Goal: Information Seeking & Learning: Learn about a topic

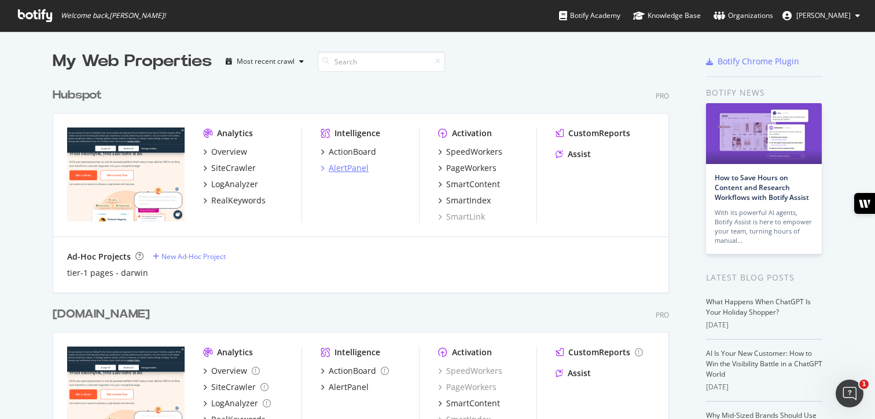
click at [347, 167] on div "AlertPanel" at bounding box center [349, 168] width 40 height 12
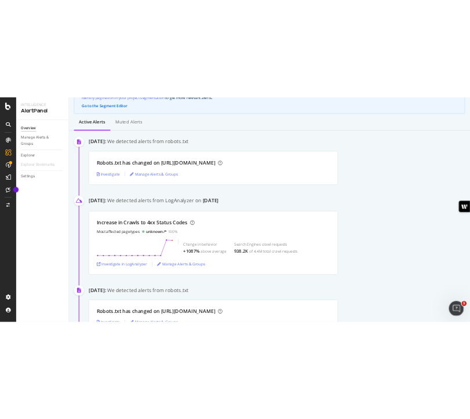
scroll to position [248, 0]
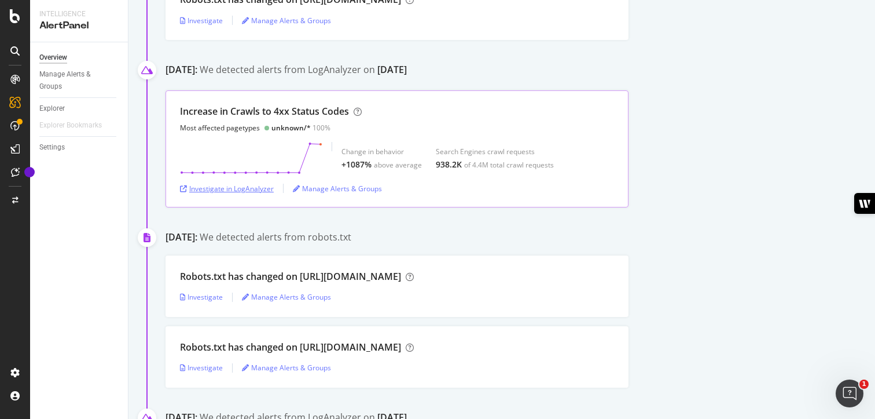
click at [260, 185] on div "Investigate in LogAnalyzer" at bounding box center [227, 189] width 94 height 10
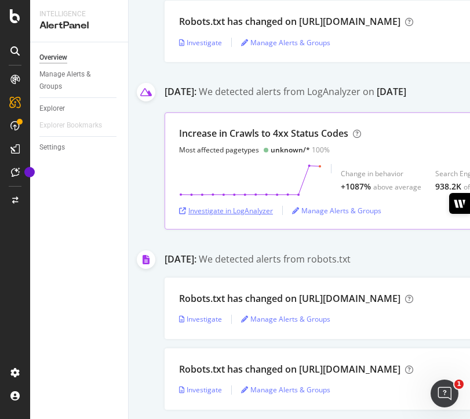
scroll to position [270, 0]
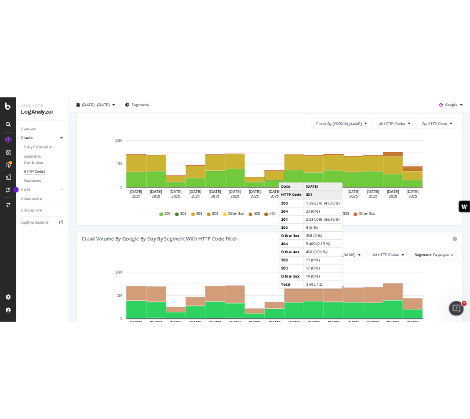
scroll to position [398, 0]
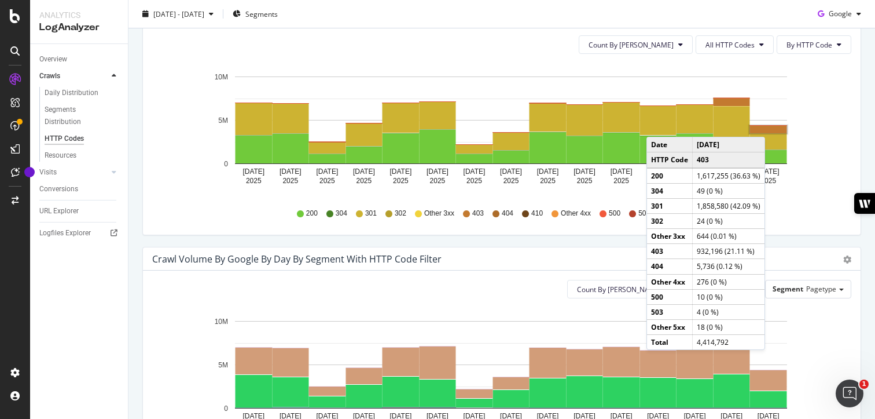
click at [768, 126] on rect "A chart." at bounding box center [768, 130] width 37 height 8
